Goal: Task Accomplishment & Management: Manage account settings

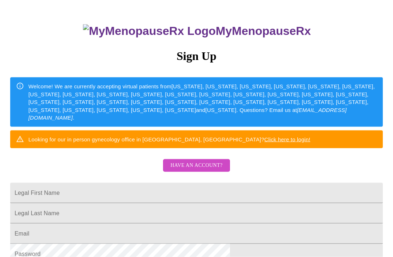
scroll to position [42, 0]
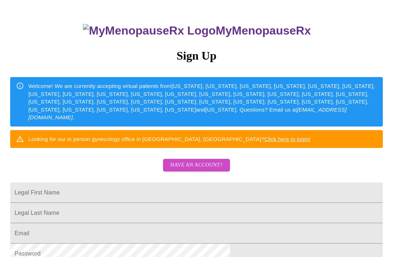
click at [211, 170] on span "Have an account?" at bounding box center [196, 165] width 52 height 9
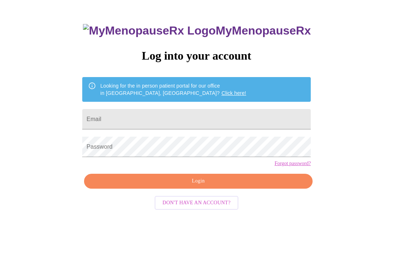
scroll to position [7, 0]
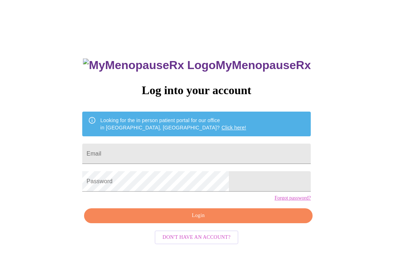
click at [190, 152] on input "Email" at bounding box center [196, 154] width 229 height 20
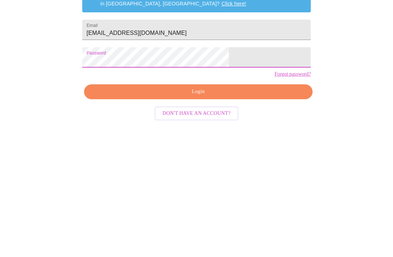
click at [209, 212] on span "Login" at bounding box center [198, 216] width 212 height 9
click at [213, 144] on input "[EMAIL_ADDRESS][DOMAIN_NAME]" at bounding box center [196, 154] width 229 height 20
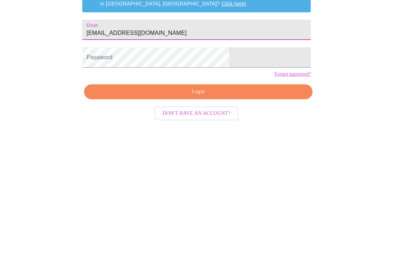
type input "[EMAIL_ADDRESS][DOMAIN_NAME]"
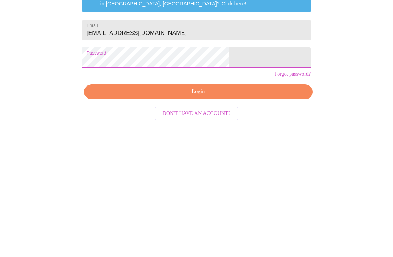
click at [201, 212] on span "Login" at bounding box center [198, 216] width 212 height 9
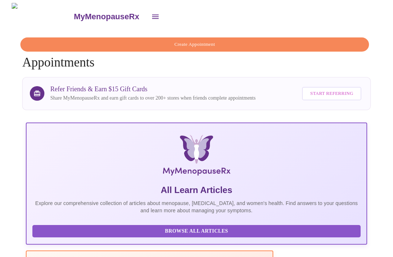
click at [151, 16] on icon "open drawer" at bounding box center [155, 16] width 9 height 9
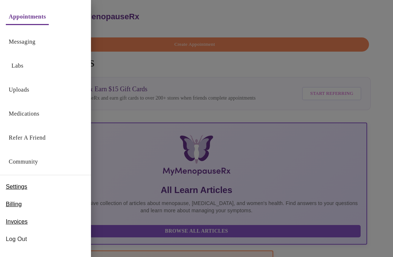
click at [20, 67] on link "Labs" at bounding box center [18, 66] width 12 height 10
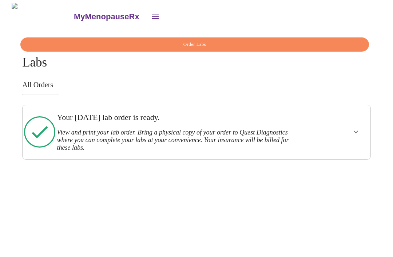
click at [152, 15] on icon "open drawer" at bounding box center [155, 17] width 7 height 4
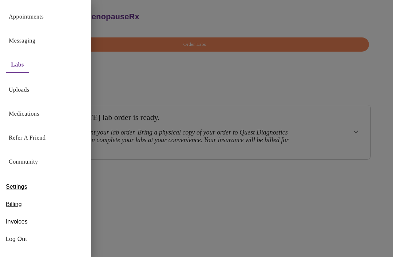
click at [30, 116] on link "Medications" at bounding box center [24, 114] width 31 height 10
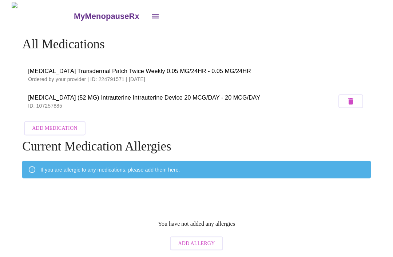
scroll to position [23, 0]
click at [153, 94] on span "[MEDICAL_DATA] (52 MG) Intrauterine Intrauterine Device 20 MCG/DAY - 20 MCG/DAY" at bounding box center [182, 98] width 309 height 9
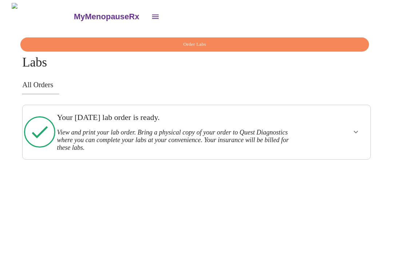
click at [152, 16] on icon "open drawer" at bounding box center [155, 17] width 7 height 4
